Goal: Task Accomplishment & Management: Use online tool/utility

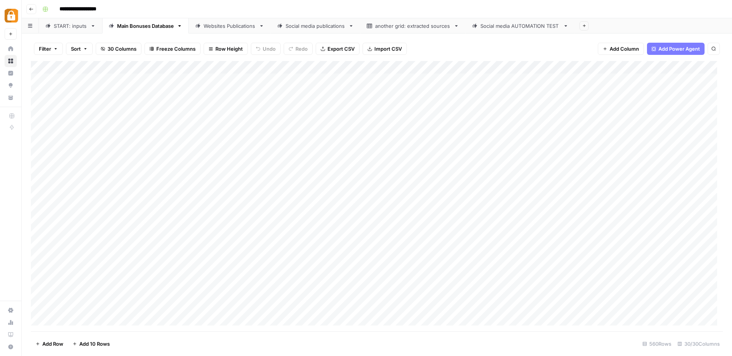
click at [80, 25] on div "START: inputs" at bounding box center [71, 26] width 34 height 8
click at [77, 322] on div "Add Column" at bounding box center [377, 196] width 692 height 270
click at [79, 322] on div "Add Column" at bounding box center [377, 196] width 692 height 270
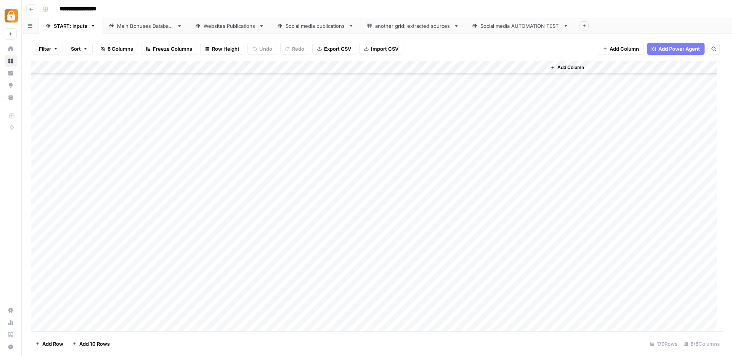
scroll to position [2075, 0]
click at [206, 302] on div "Add Column" at bounding box center [377, 196] width 692 height 270
click at [206, 302] on textarea at bounding box center [225, 299] width 122 height 11
type textarea "**********"
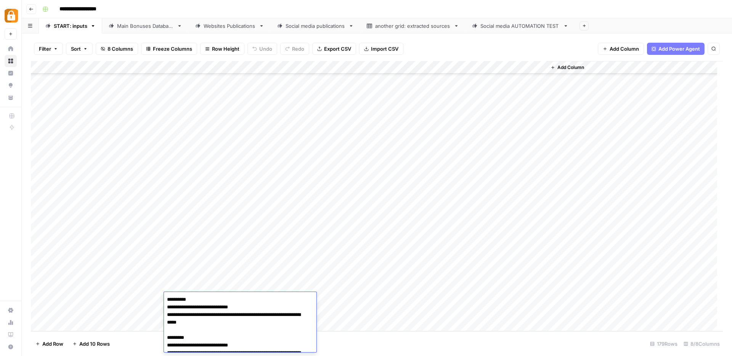
scroll to position [431, 0]
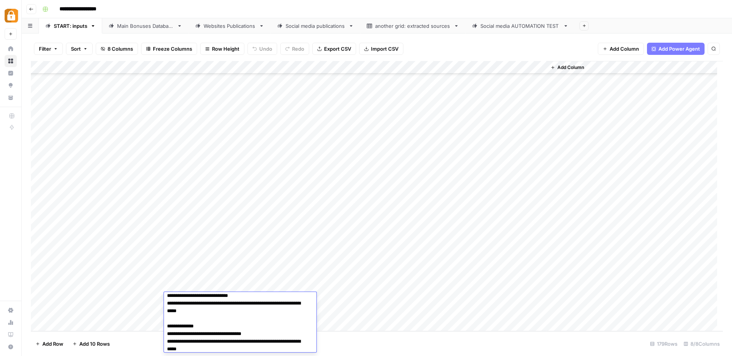
click at [470, 297] on div "Add Column" at bounding box center [377, 196] width 692 height 270
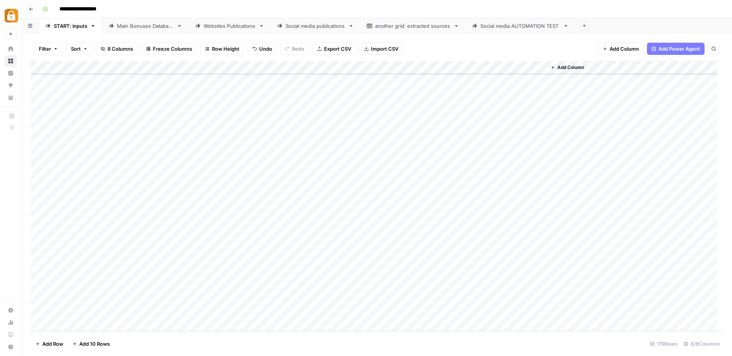
click at [322, 297] on div "Add Column" at bounding box center [377, 196] width 692 height 270
click at [333, 342] on button "Google Sheet" at bounding box center [337, 343] width 38 height 9
click at [431, 273] on div "Add Column" at bounding box center [377, 196] width 692 height 270
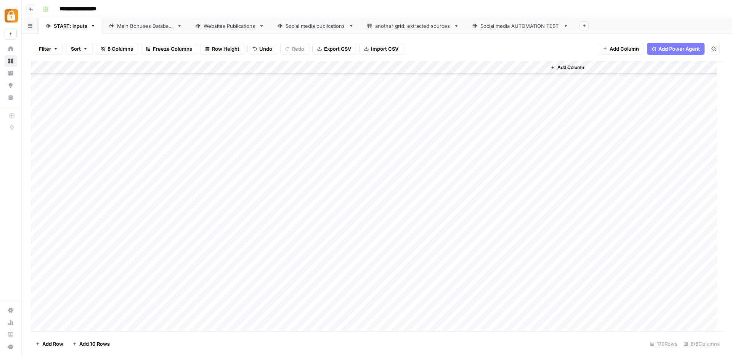
click at [432, 300] on div "Add Column" at bounding box center [377, 196] width 692 height 270
click at [138, 301] on div "Add Column" at bounding box center [377, 196] width 692 height 270
click at [139, 301] on div "Add Column" at bounding box center [377, 196] width 692 height 270
click at [146, 343] on button "Max" at bounding box center [146, 342] width 16 height 9
click at [245, 346] on footer "Add Row Add 10 Rows 179 Rows 8/8 Columns" at bounding box center [377, 343] width 692 height 25
